Goal: Task Accomplishment & Management: Manage account settings

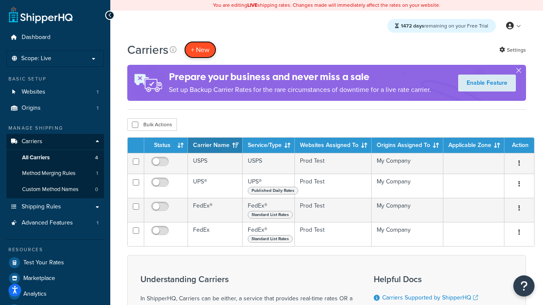
click at [200, 50] on button "+ New" at bounding box center [200, 49] width 32 height 17
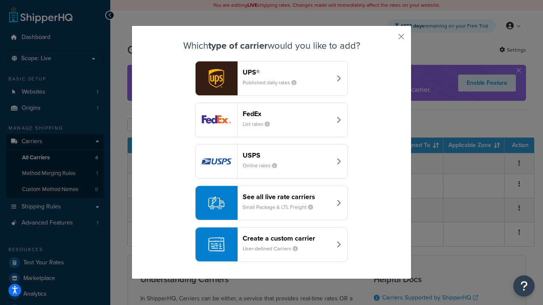
click at [271, 120] on div "FedEx List rates" at bounding box center [287, 120] width 89 height 20
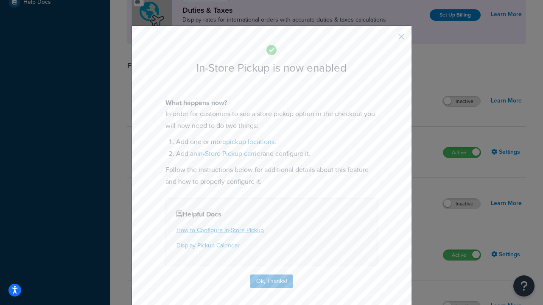
click at [388, 39] on button "button" at bounding box center [389, 40] width 2 height 2
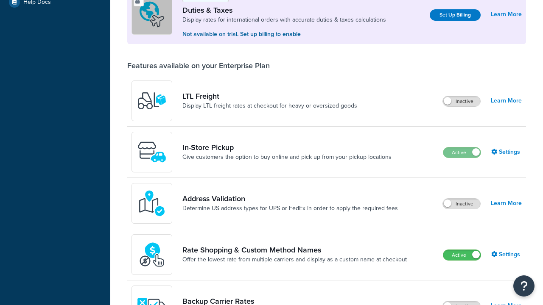
scroll to position [259, 0]
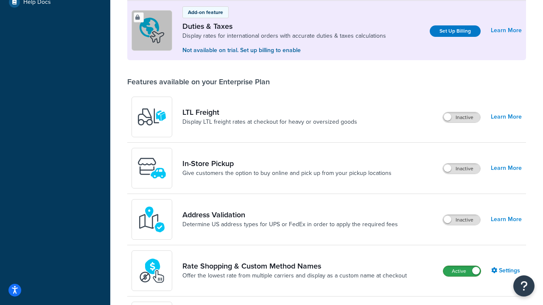
click at [462, 271] on label "Active" at bounding box center [461, 271] width 37 height 10
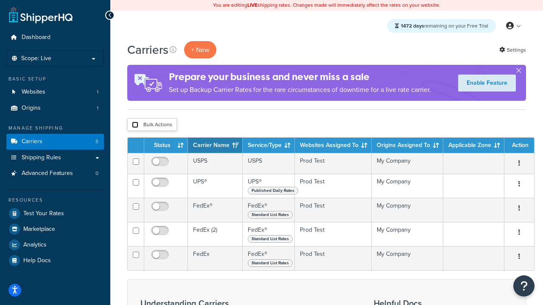
click at [135, 125] on input "checkbox" at bounding box center [135, 125] width 6 height 6
checkbox input "true"
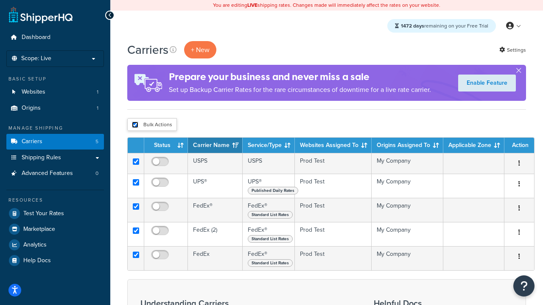
checkbox input "true"
click at [0, 0] on button "Delete" at bounding box center [0, 0] width 0 height 0
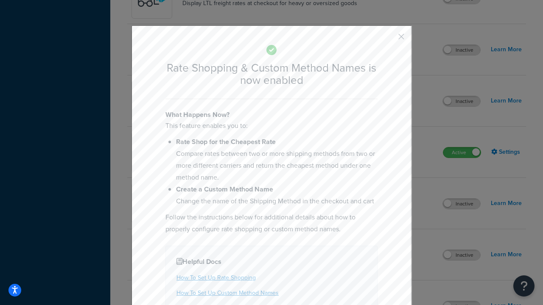
click at [388, 39] on button "button" at bounding box center [389, 40] width 2 height 2
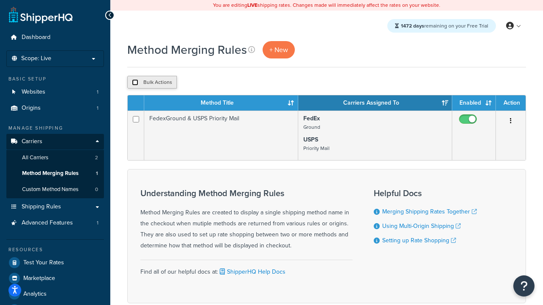
click at [135, 83] on input "checkbox" at bounding box center [135, 82] width 6 height 6
checkbox input "true"
click at [228, 83] on button "Delete" at bounding box center [226, 82] width 29 height 13
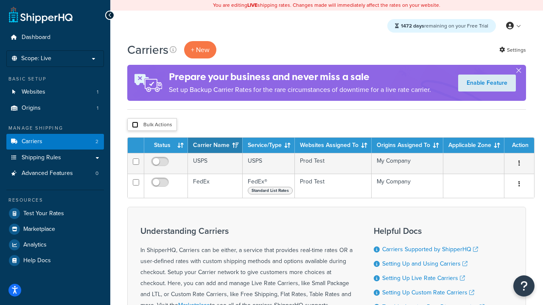
click at [135, 125] on input "checkbox" at bounding box center [135, 125] width 6 height 6
checkbox input "true"
click at [0, 0] on button "Delete" at bounding box center [0, 0] width 0 height 0
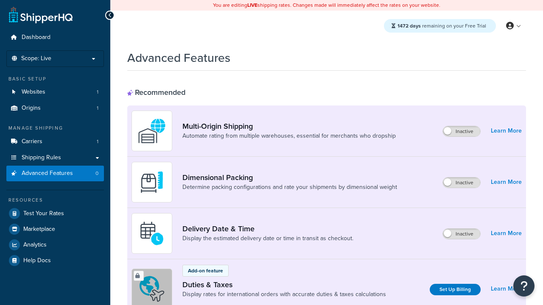
scroll to position [377, 0]
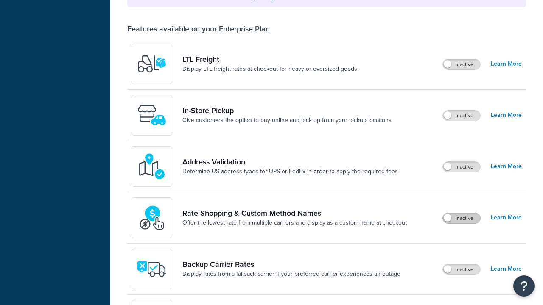
click at [461, 213] on label "Inactive" at bounding box center [461, 218] width 37 height 10
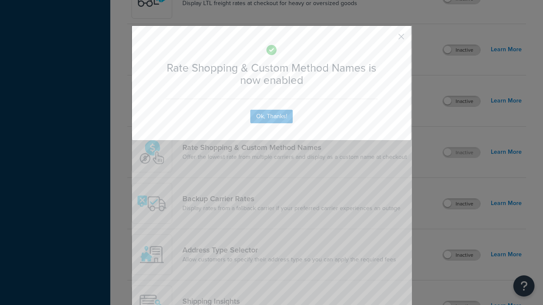
scroll to position [0, 0]
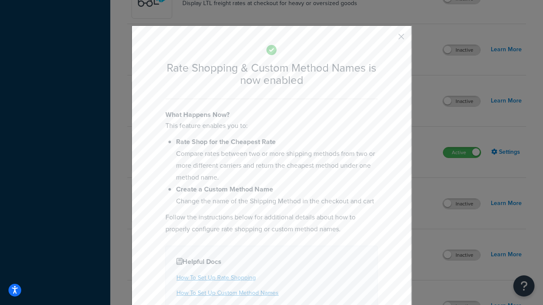
click at [388, 39] on button "button" at bounding box center [389, 40] width 2 height 2
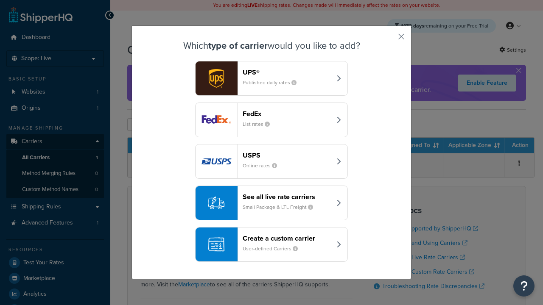
click at [271, 203] on div "See all live rate carriers Small Package & LTL Freight" at bounding box center [287, 203] width 89 height 20
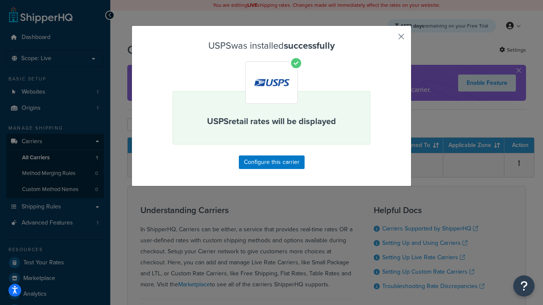
click at [388, 39] on button "button" at bounding box center [389, 40] width 2 height 2
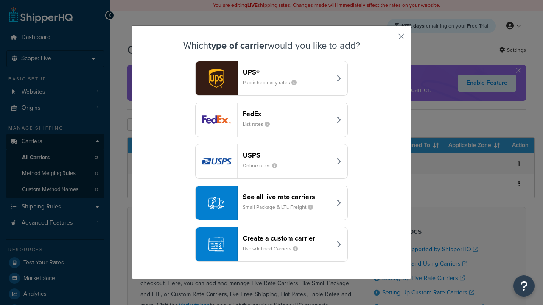
click at [271, 203] on div "See all live rate carriers Small Package & LTL Freight" at bounding box center [287, 203] width 89 height 20
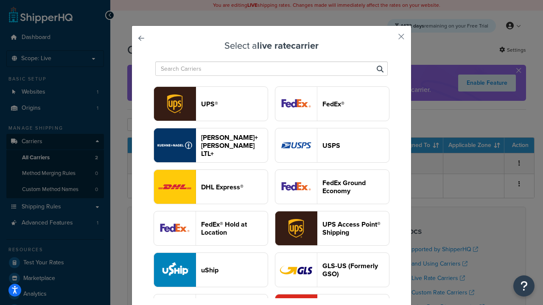
click at [332, 104] on header "FedEx®" at bounding box center [355, 104] width 67 height 8
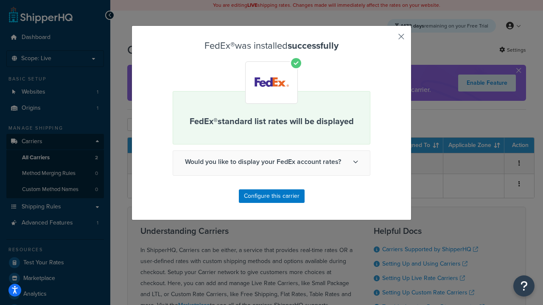
click at [388, 39] on button "button" at bounding box center [389, 40] width 2 height 2
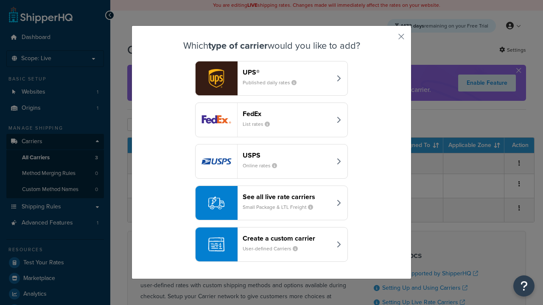
click at [271, 203] on div "See all live rate carriers Small Package & LTL Freight" at bounding box center [287, 203] width 89 height 20
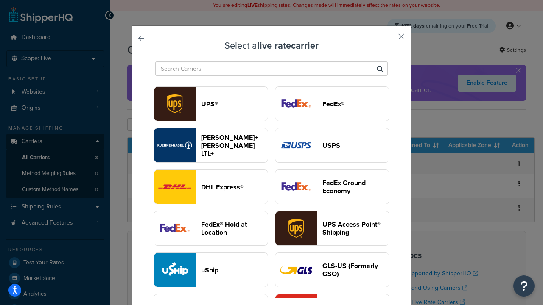
click at [234, 104] on header "UPS®" at bounding box center [234, 104] width 67 height 8
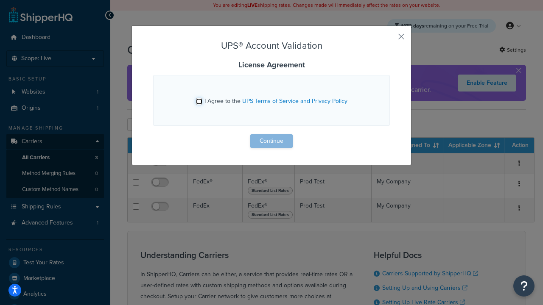
click at [199, 101] on input "I Agree to the UPS Terms of Service and Privacy Policy" at bounding box center [199, 101] width 6 height 6
checkbox input "true"
click at [271, 141] on button "Continue" at bounding box center [271, 141] width 42 height 14
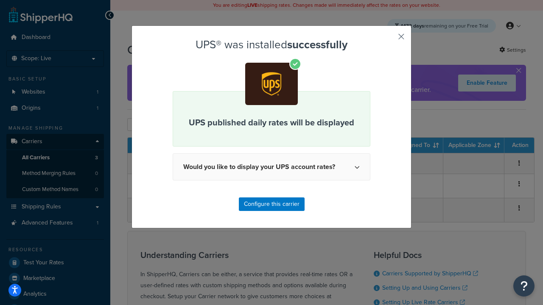
click at [388, 39] on button "button" at bounding box center [389, 40] width 2 height 2
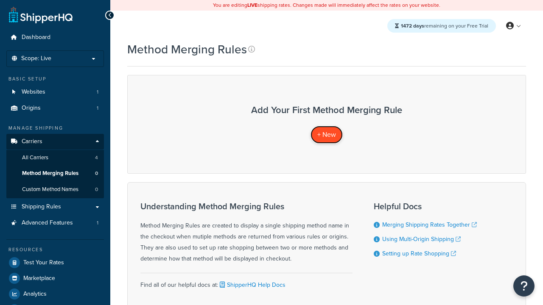
click at [327, 134] on span "+ New" at bounding box center [326, 135] width 19 height 10
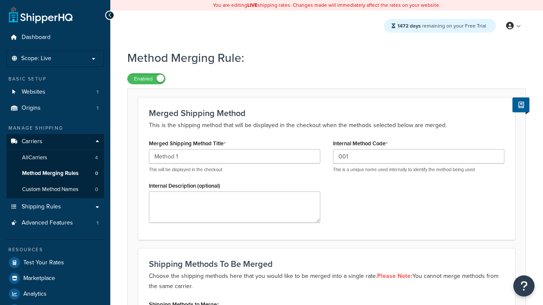
type input "001"
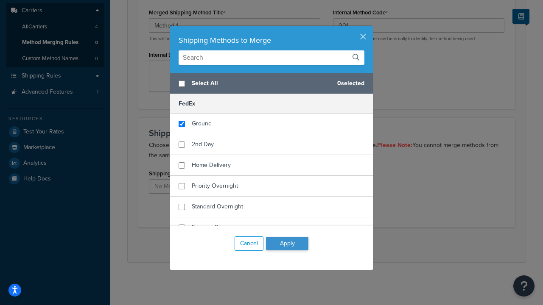
click at [201, 124] on span "Ground" at bounding box center [202, 123] width 20 height 9
checkbox input "true"
click at [287, 244] on button "Apply" at bounding box center [287, 244] width 42 height 14
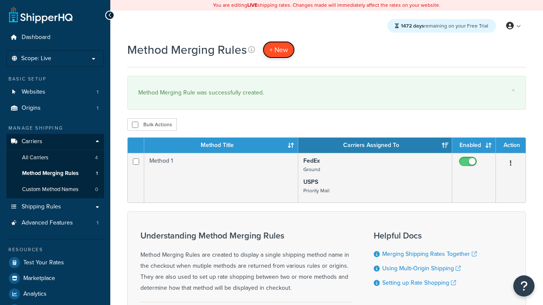
click at [279, 50] on span "+ New" at bounding box center [278, 50] width 19 height 10
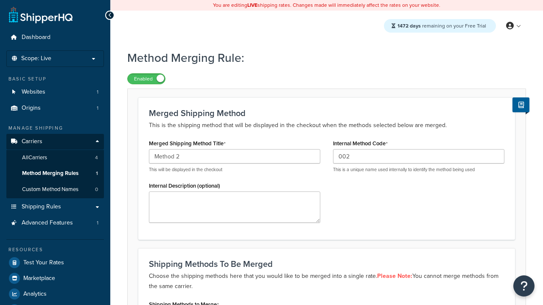
type input "002"
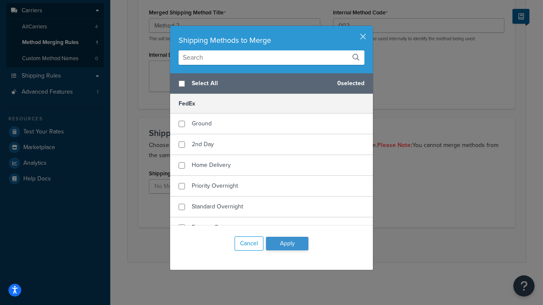
checkbox input "true"
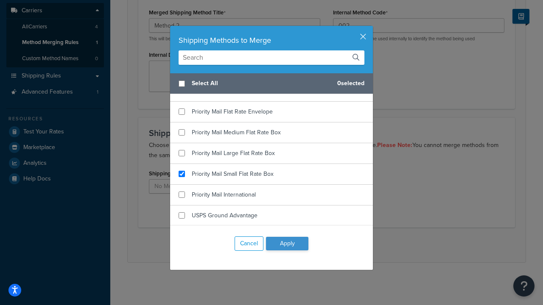
click at [287, 244] on button "Apply" at bounding box center [287, 244] width 42 height 14
click at [321, 245] on button "Save" at bounding box center [321, 245] width 23 height 14
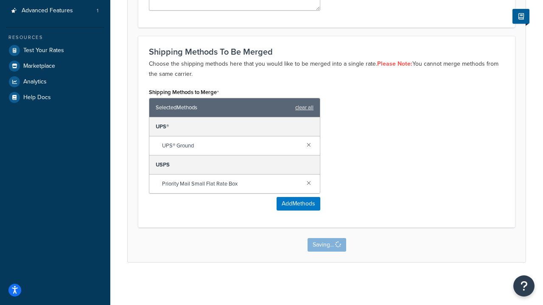
scroll to position [0, 0]
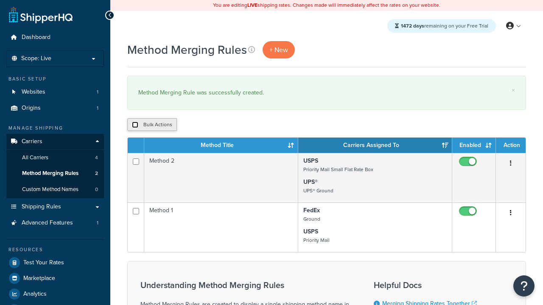
click at [135, 125] on input "checkbox" at bounding box center [135, 125] width 6 height 6
checkbox input "true"
click at [0, 0] on button "Duplicate" at bounding box center [0, 0] width 0 height 0
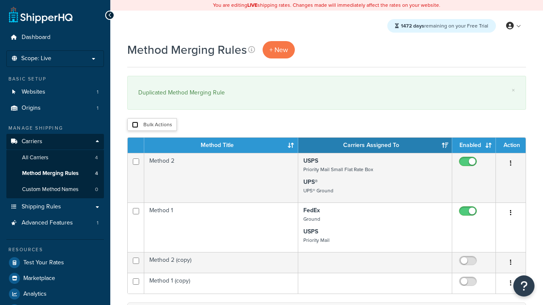
click at [135, 125] on input "checkbox" at bounding box center [135, 125] width 6 height 6
checkbox input "true"
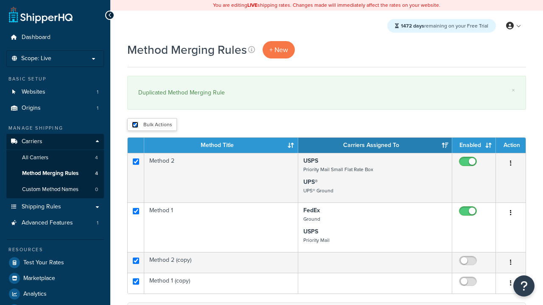
checkbox input "true"
click at [0, 0] on button "Delete" at bounding box center [0, 0] width 0 height 0
